Goal: Task Accomplishment & Management: Use online tool/utility

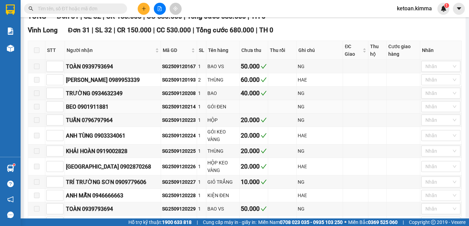
scroll to position [172, 0]
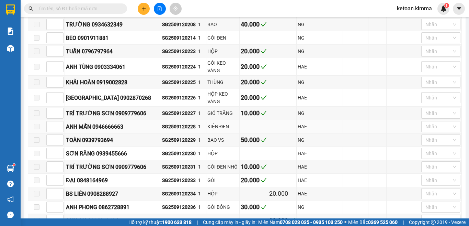
click at [162, 130] on div "SG2509120228" at bounding box center [179, 127] width 34 height 8
copy div "SG2509120228"
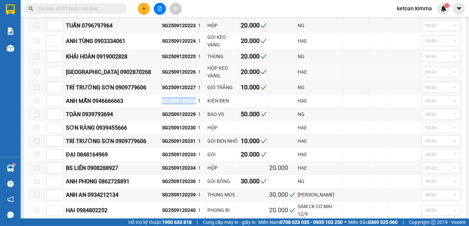
scroll to position [240, 0]
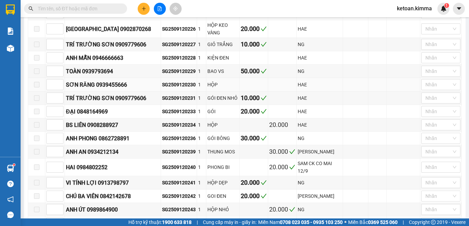
click at [171, 86] on div "SG2509120230" at bounding box center [179, 85] width 34 height 8
copy div "SG2509120230"
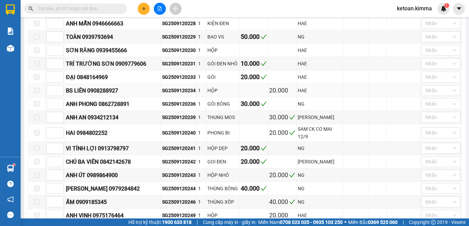
click at [162, 92] on div "SG2509120234" at bounding box center [179, 91] width 34 height 8
copy div "SG2509120234"
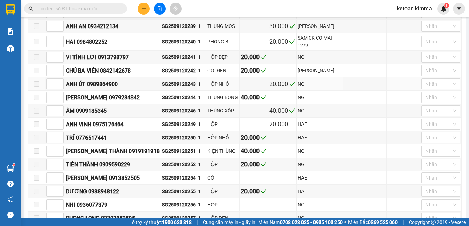
scroll to position [378, 0]
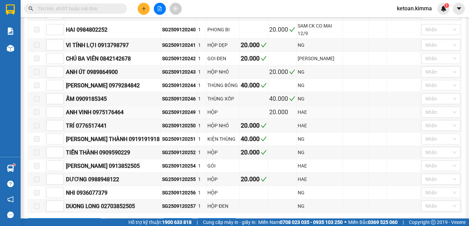
click at [168, 115] on div "SG2509120249" at bounding box center [179, 112] width 34 height 8
copy div "SG2509120249"
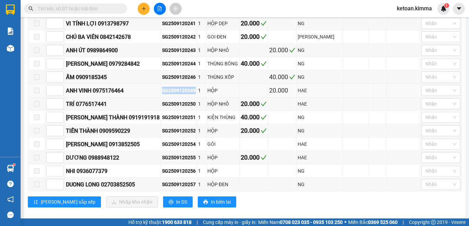
scroll to position [411, 0]
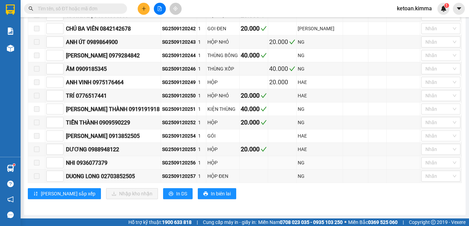
click at [165, 162] on div "SG2509120256" at bounding box center [179, 163] width 34 height 8
copy div "SG2509120256"
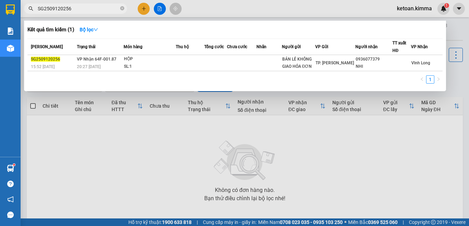
click at [91, 9] on input "SG2509120256" at bounding box center [78, 9] width 81 height 8
click at [89, 8] on input "SG2509120228" at bounding box center [78, 9] width 81 height 8
paste input "30"
click at [84, 10] on input "SG2509120230" at bounding box center [78, 9] width 81 height 8
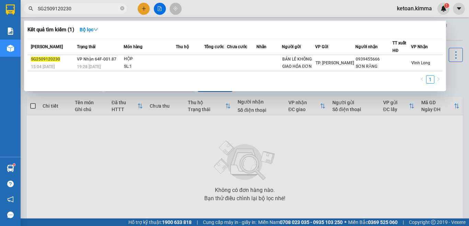
click at [84, 10] on input "SG2509120230" at bounding box center [78, 9] width 81 height 8
paste input "4"
click at [87, 9] on input "SG2509120234" at bounding box center [78, 9] width 81 height 8
paste input "49"
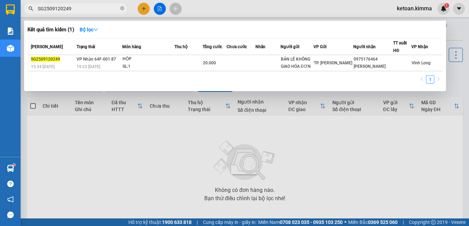
click at [73, 9] on input "SG2509120249" at bounding box center [78, 9] width 81 height 8
paste input "56"
type input "SG2509120256"
click at [124, 8] on icon "close-circle" at bounding box center [122, 8] width 4 height 4
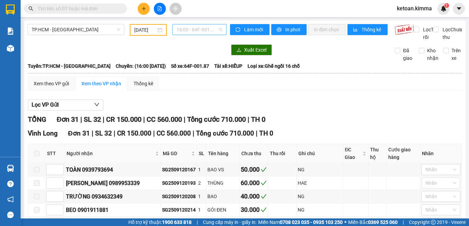
click at [184, 28] on span "16:00 - 64F-001.87" at bounding box center [200, 29] width 46 height 10
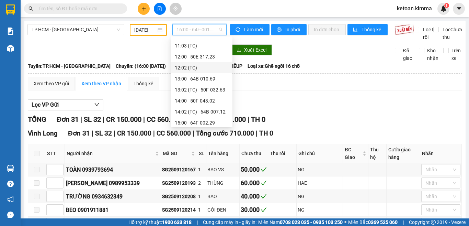
scroll to position [131, 0]
drag, startPoint x: 135, startPoint y: 57, endPoint x: 134, endPoint y: 47, distance: 10.0
click at [134, 55] on div at bounding box center [126, 49] width 199 height 11
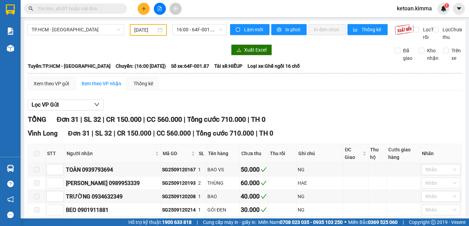
click at [141, 26] on input "[DATE]" at bounding box center [145, 30] width 22 height 8
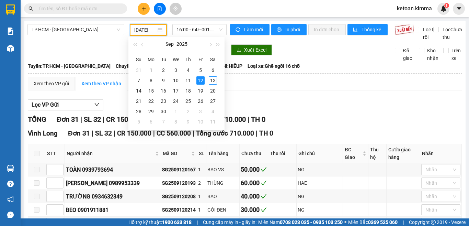
click at [310, 55] on div "Xuất Excel" at bounding box center [307, 49] width 155 height 11
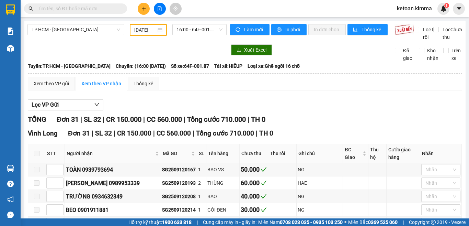
click at [135, 30] on input "[DATE]" at bounding box center [145, 30] width 22 height 8
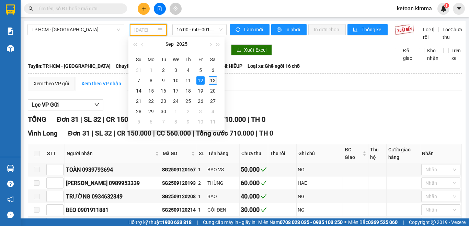
click at [216, 79] on div "13" at bounding box center [213, 80] width 8 height 8
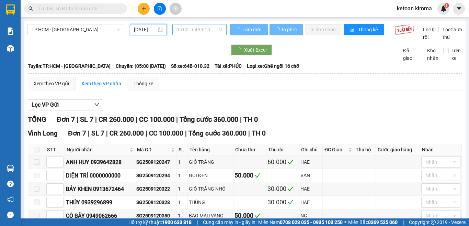
click at [197, 31] on span "05:00 - 64B-010.32" at bounding box center [200, 29] width 46 height 10
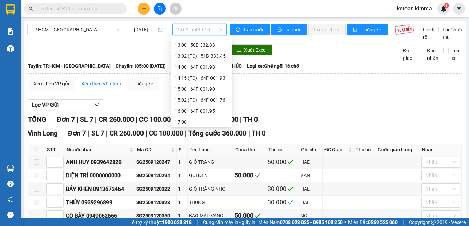
scroll to position [141, 0]
click at [211, 80] on div "14:00 - 64F-001.98" at bounding box center [202, 78] width 54 height 8
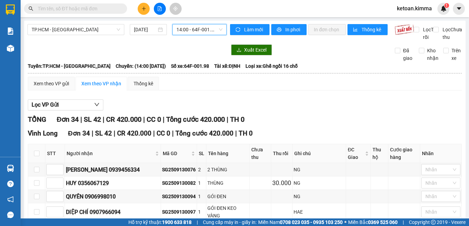
click at [199, 27] on span "14:00 - 64F-001.98" at bounding box center [200, 29] width 46 height 10
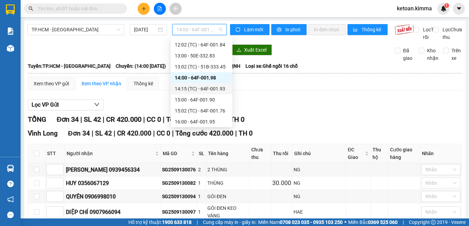
click at [212, 87] on div "14:15 (TC) - 64F-001.93" at bounding box center [202, 89] width 54 height 8
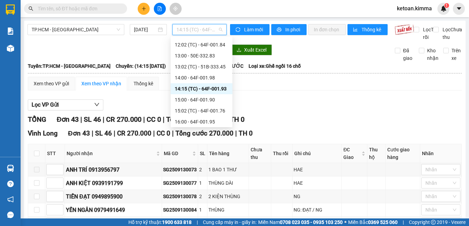
click at [191, 35] on div "14:15 (TC) - 64F-001.93" at bounding box center [199, 29] width 54 height 11
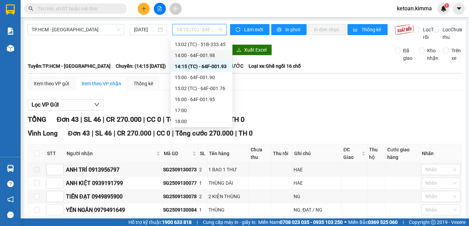
scroll to position [176, 0]
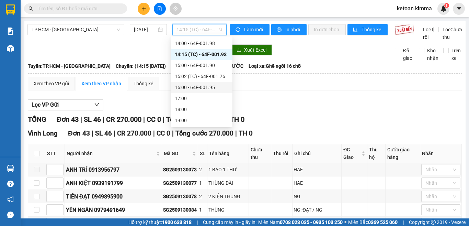
click at [201, 90] on div "16:00 - 64F-001.95" at bounding box center [202, 87] width 54 height 8
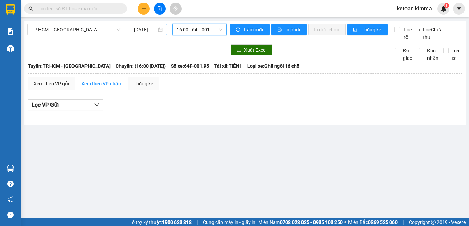
click at [151, 29] on input "[DATE]" at bounding box center [145, 30] width 23 height 8
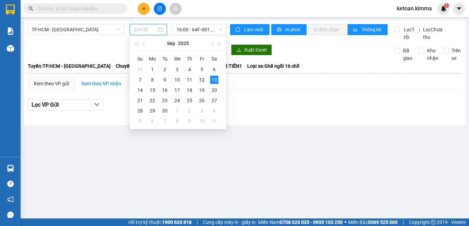
click at [203, 81] on div "12" at bounding box center [202, 80] width 8 height 8
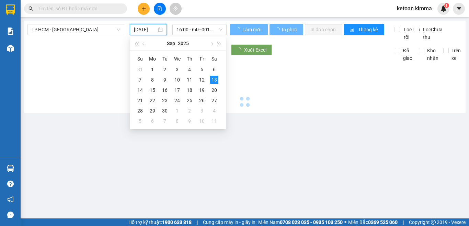
type input "[DATE]"
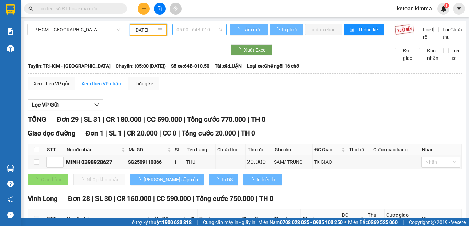
click at [199, 31] on span "05:00 - 64B-010.50" at bounding box center [200, 29] width 46 height 10
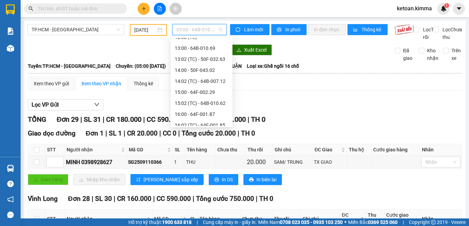
scroll to position [183, 0]
click at [206, 104] on div "16:00 - 64F-001.87" at bounding box center [202, 103] width 54 height 8
